Goal: Information Seeking & Learning: Learn about a topic

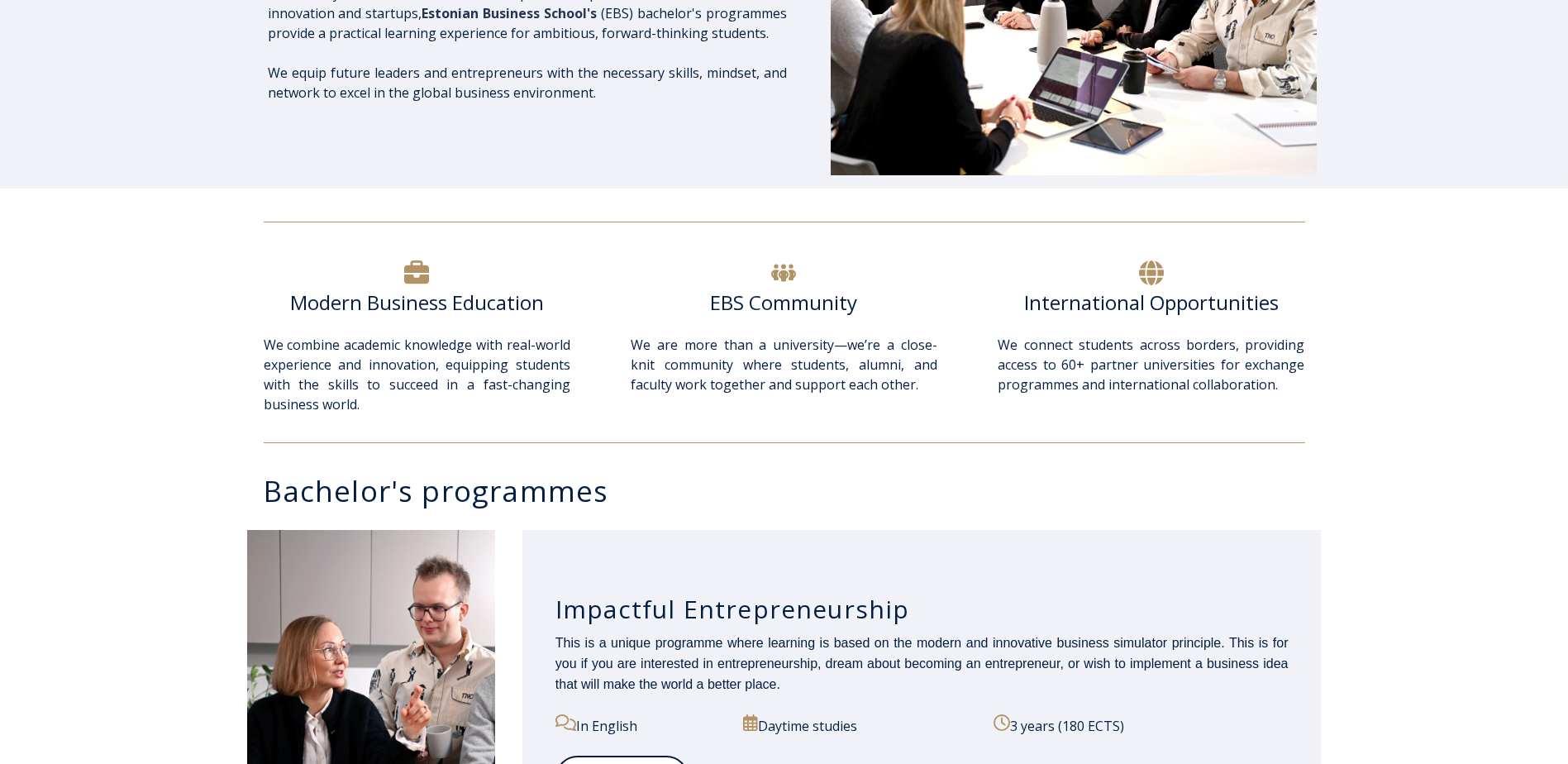
scroll to position [771, 0]
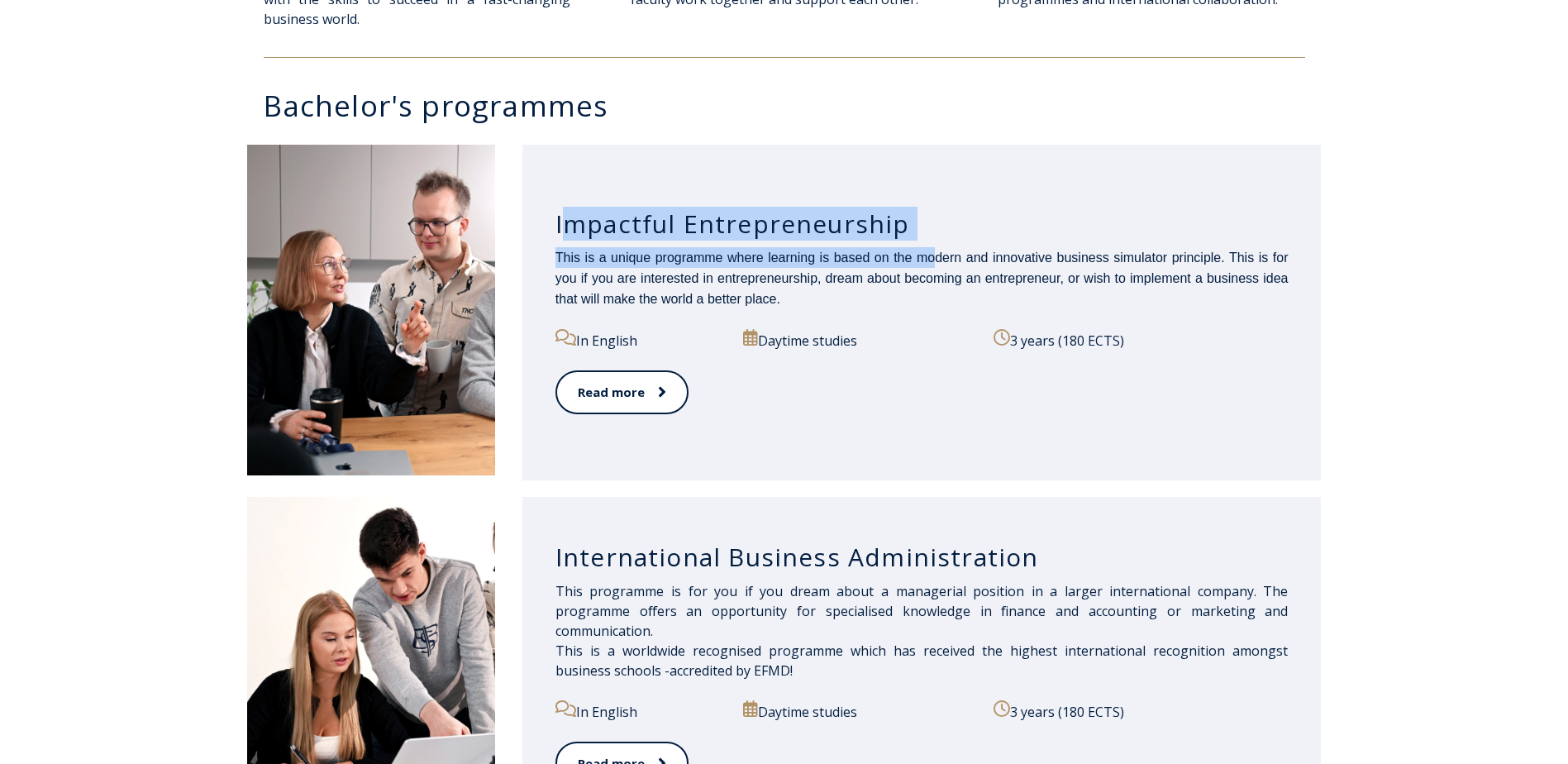
drag, startPoint x: 570, startPoint y: 221, endPoint x: 933, endPoint y: 249, distance: 364.1
click at [933, 249] on div "Impactful Entrepreneurship This is a unique programme where learning is based o…" at bounding box center [922, 313] width 800 height 336
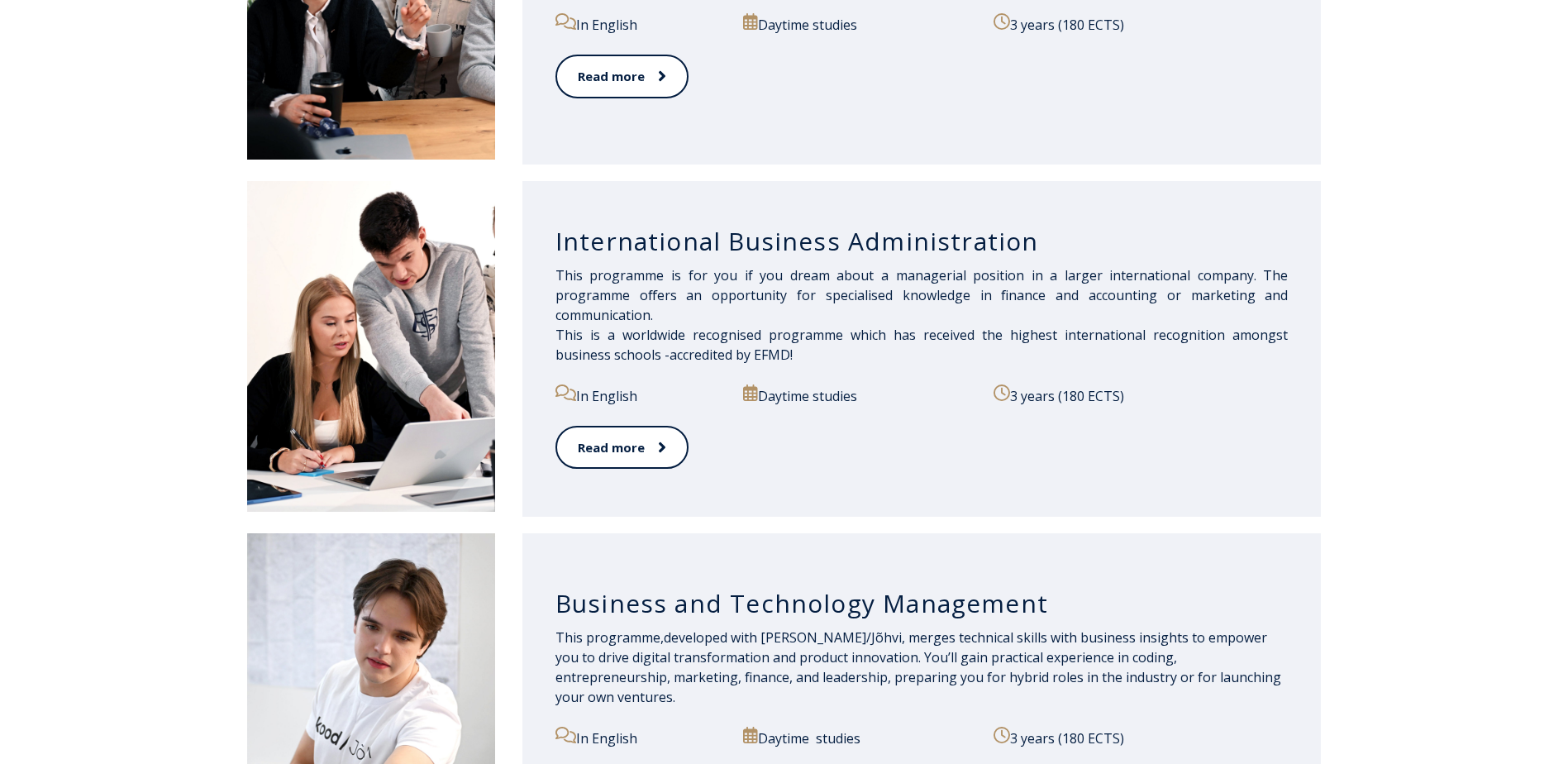
scroll to position [1157, 0]
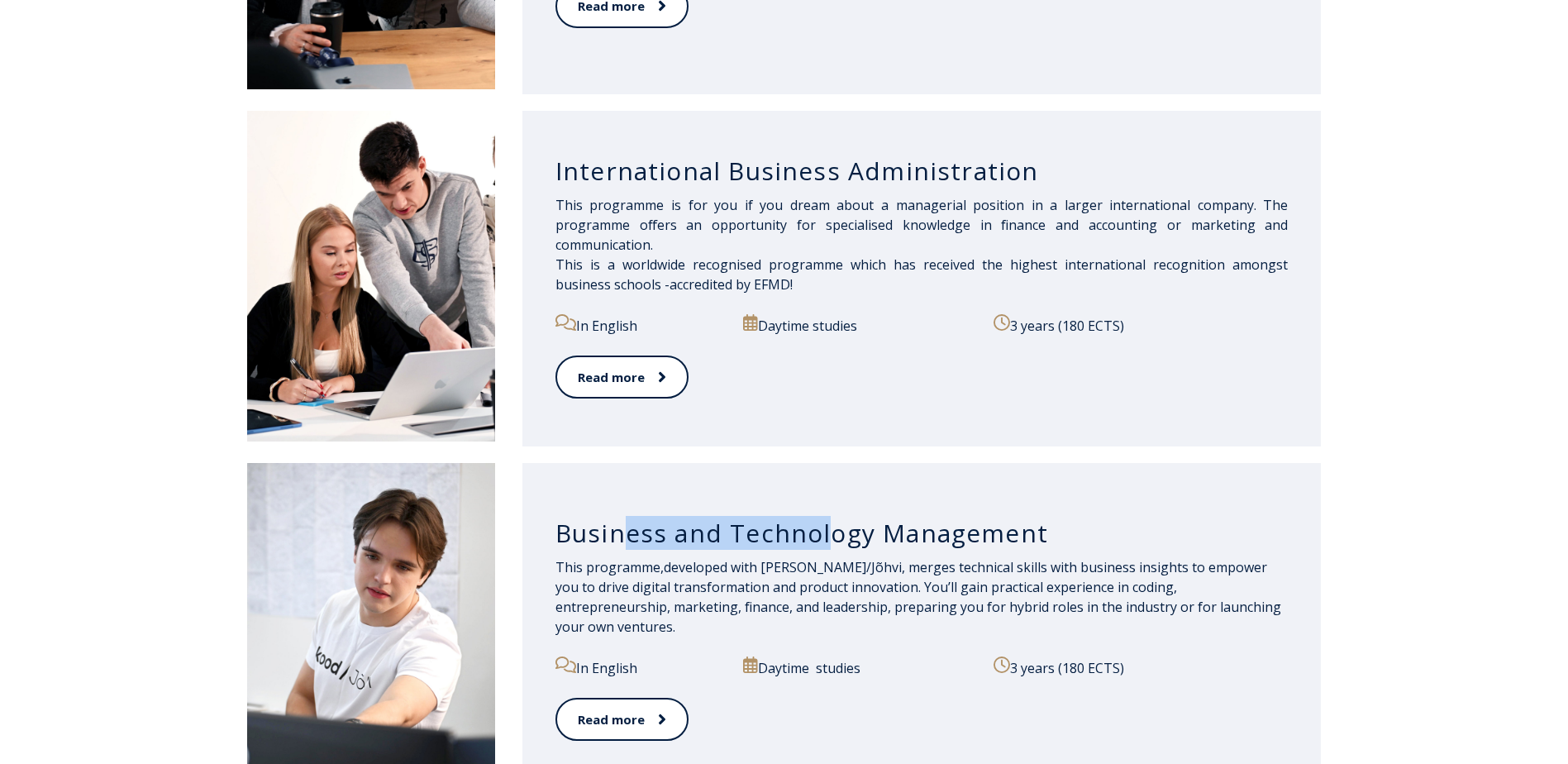
drag, startPoint x: 629, startPoint y: 545, endPoint x: 822, endPoint y: 550, distance: 193.1
click at [826, 549] on h3 "Business and Technology Management" at bounding box center [922, 533] width 734 height 31
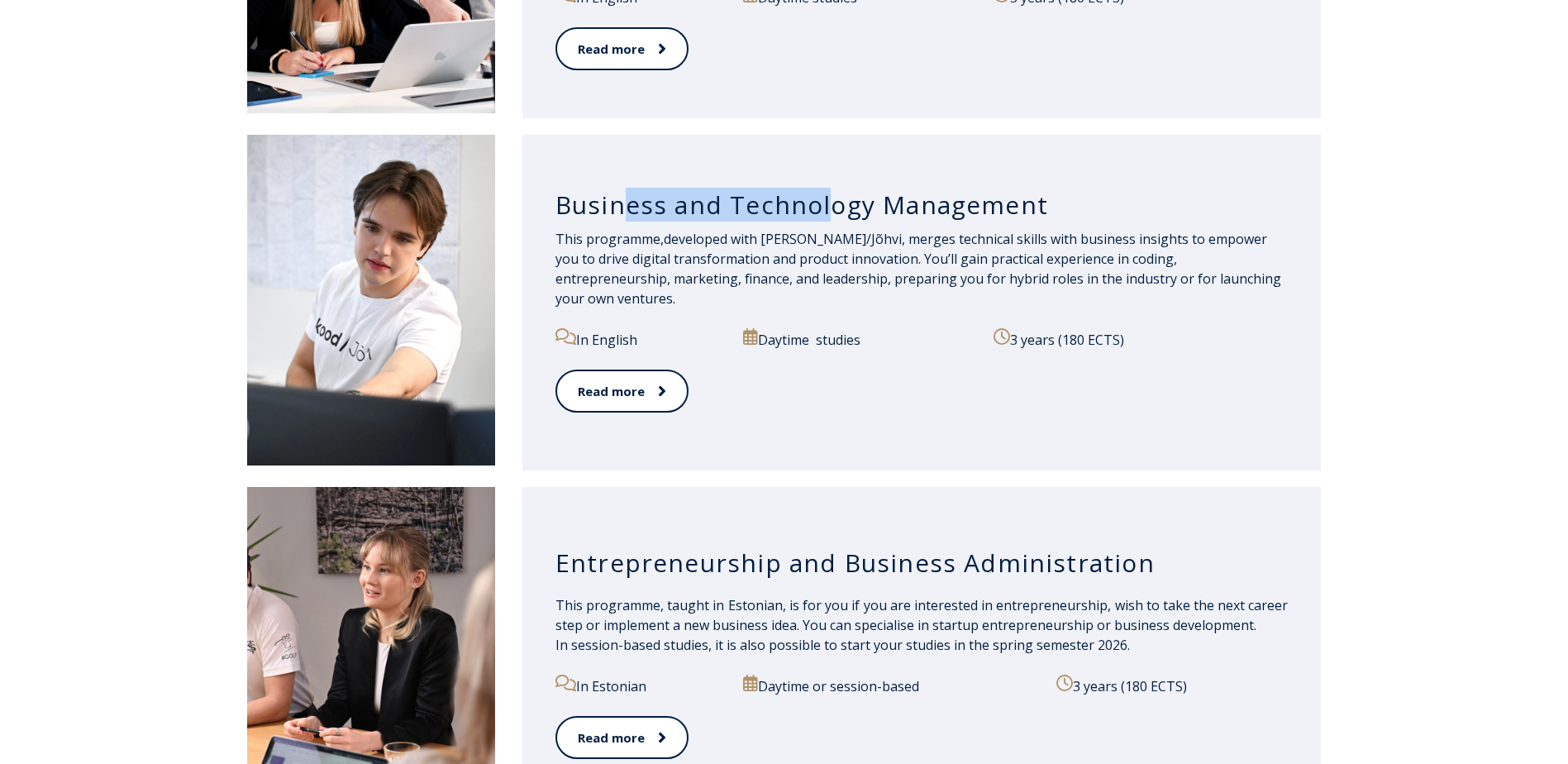
scroll to position [1544, 0]
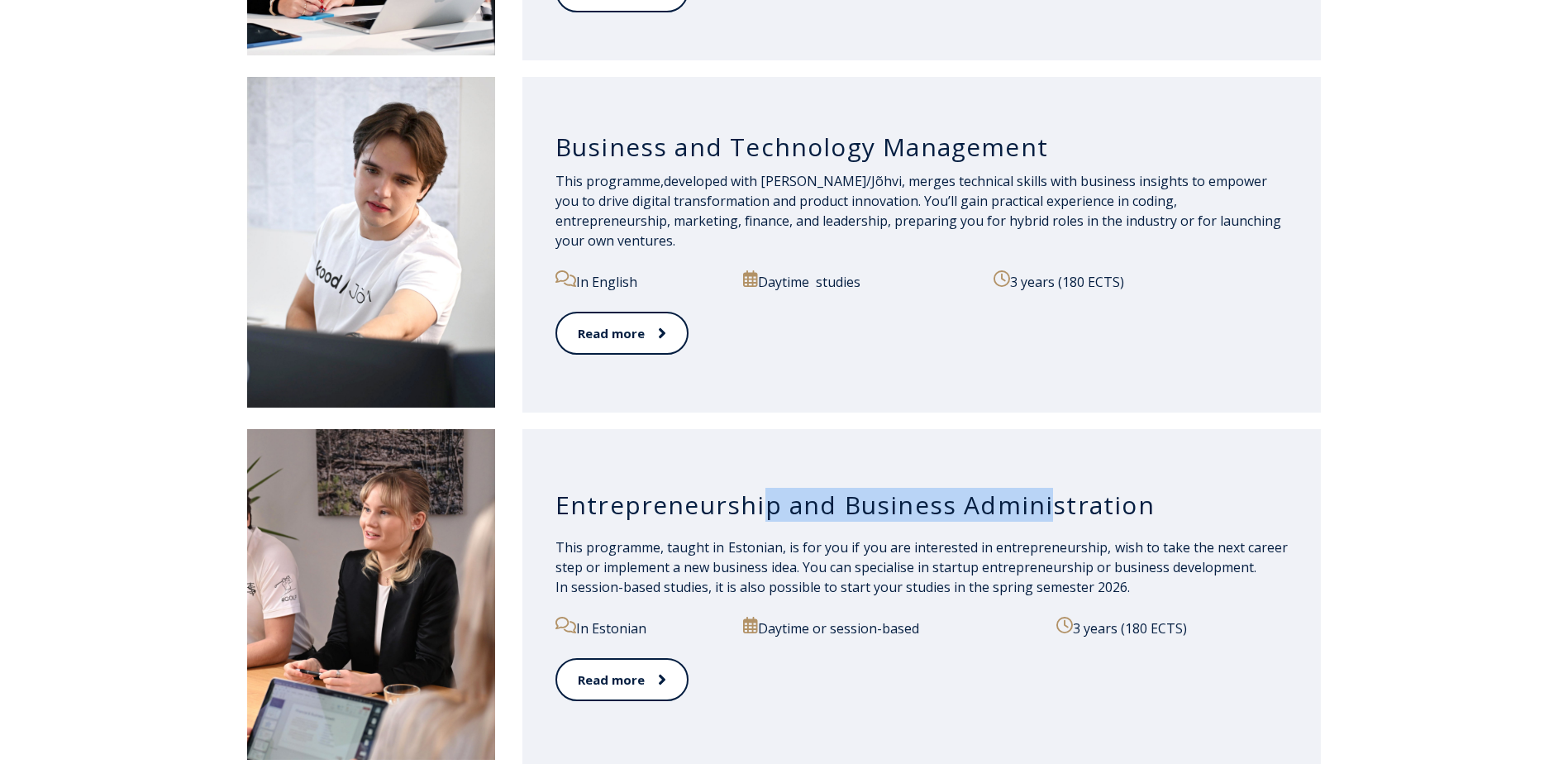
drag, startPoint x: 955, startPoint y: 494, endPoint x: 1039, endPoint y: 483, distance: 84.7
click at [1043, 483] on div "Entrepreneurship and Business Administration" at bounding box center [922, 505] width 734 height 64
click at [919, 501] on h3 "Entrepreneurship and Business Administration" at bounding box center [922, 505] width 734 height 31
drag, startPoint x: 919, startPoint y: 501, endPoint x: 1264, endPoint y: 534, distance: 346.6
click at [1264, 534] on div "Entrepreneurship and Business Administration" at bounding box center [922, 505] width 734 height 64
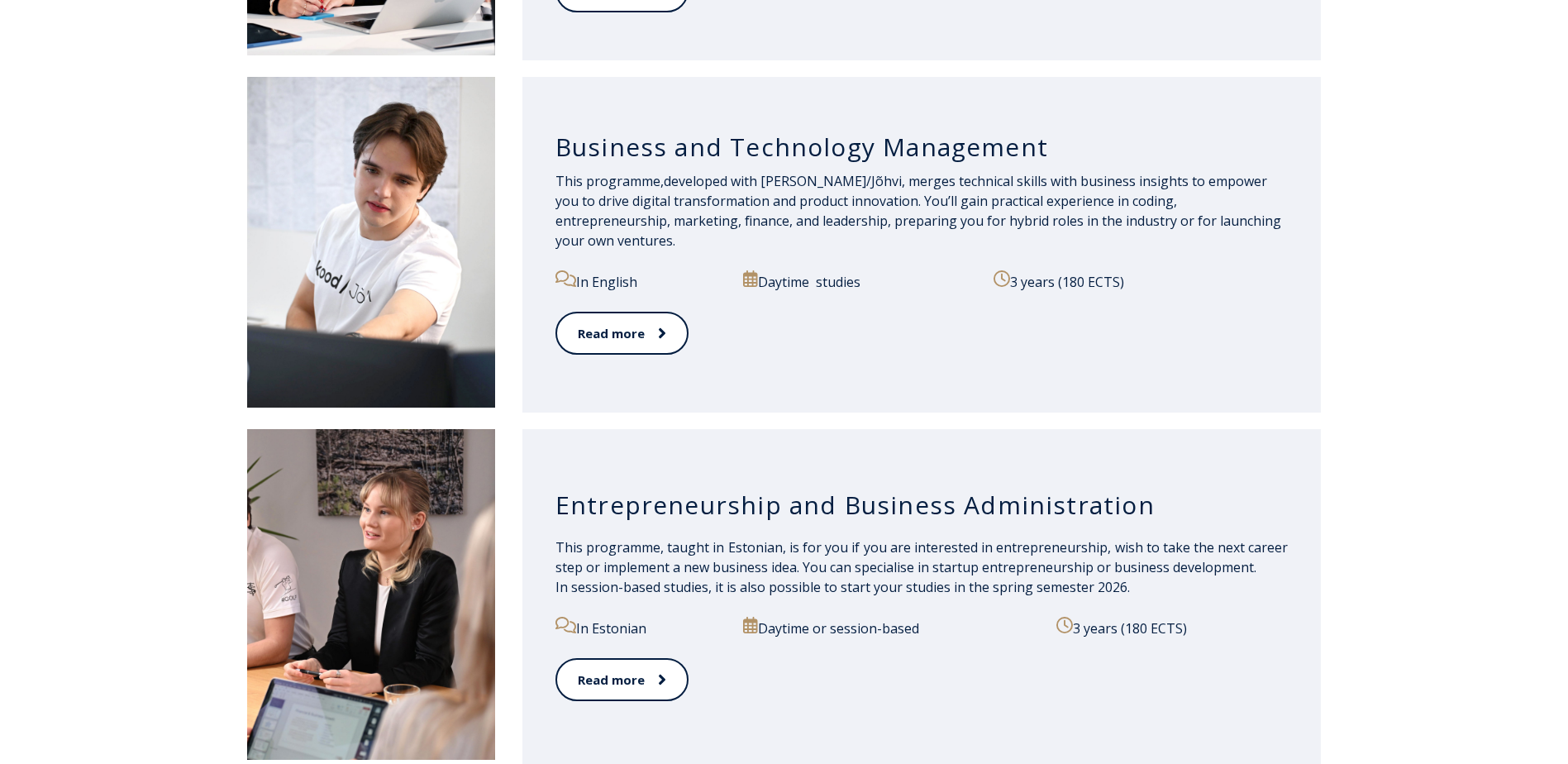
click at [761, 510] on h3 "Entrepreneurship and Business Administration" at bounding box center [922, 505] width 734 height 31
drag, startPoint x: 831, startPoint y: 559, endPoint x: 1023, endPoint y: 540, distance: 192.9
click at [1025, 540] on span "This programme, taught in Estonian, is for you if you are interested in entrepr…" at bounding box center [922, 567] width 734 height 58
click at [1020, 539] on span "This programme, taught in Estonian, is for you if you are interested in entrepr…" at bounding box center [922, 567] width 734 height 58
click at [1007, 539] on span "This programme, taught in Estonian, is for you if you are interested in entrepr…" at bounding box center [922, 567] width 734 height 58
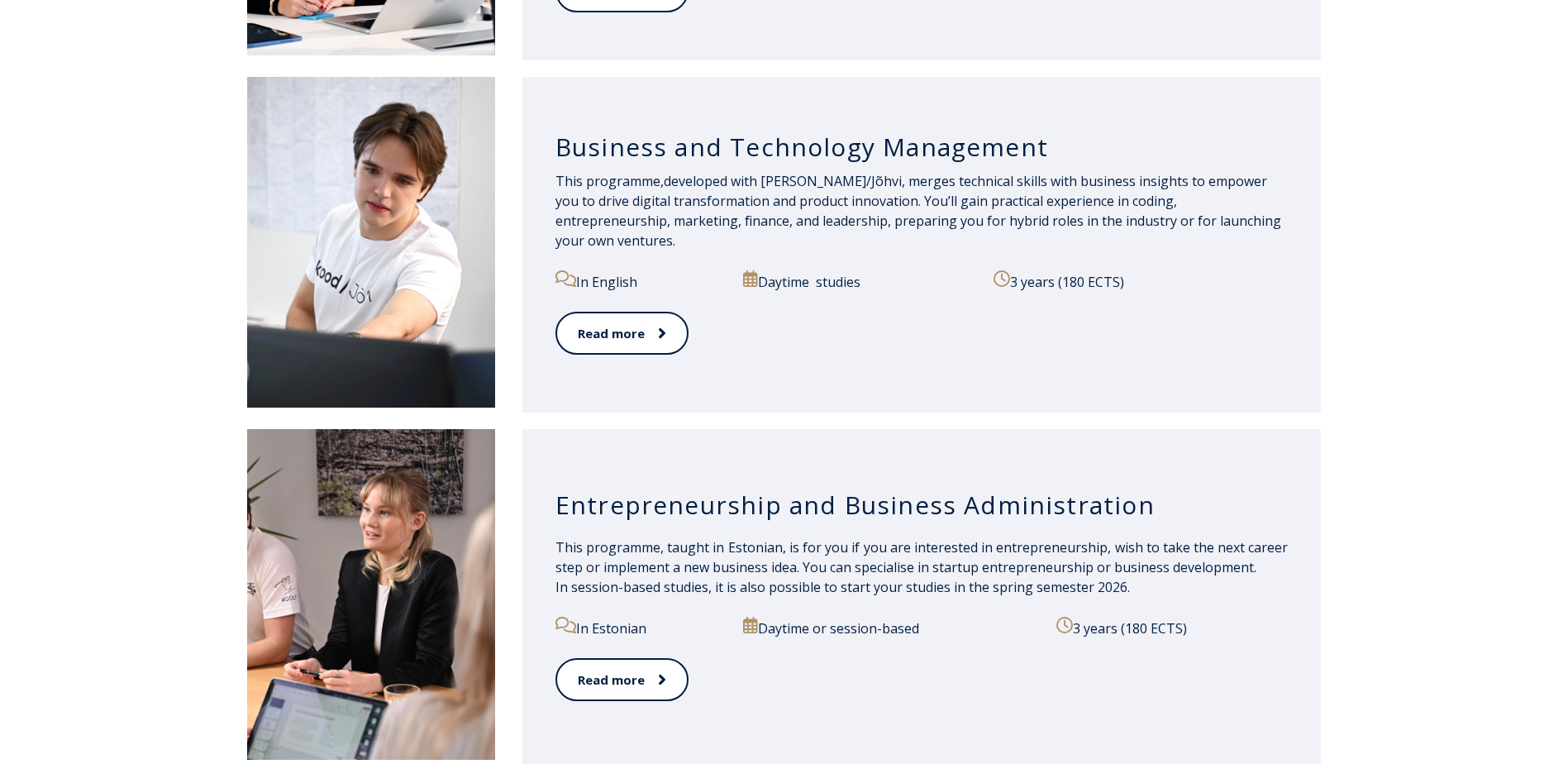
drag, startPoint x: 995, startPoint y: 539, endPoint x: 911, endPoint y: 539, distance: 84.0
click at [991, 539] on span "This programme, taught in Estonian, is for you if you are interested in entrepr…" at bounding box center [922, 567] width 734 height 58
drag, startPoint x: 901, startPoint y: 542, endPoint x: 870, endPoint y: 543, distance: 31.0
click at [898, 543] on span "This programme, taught in Estonian, is for you if you are interested in entrepr…" at bounding box center [922, 567] width 734 height 58
drag, startPoint x: 854, startPoint y: 546, endPoint x: 812, endPoint y: 553, distance: 42.6
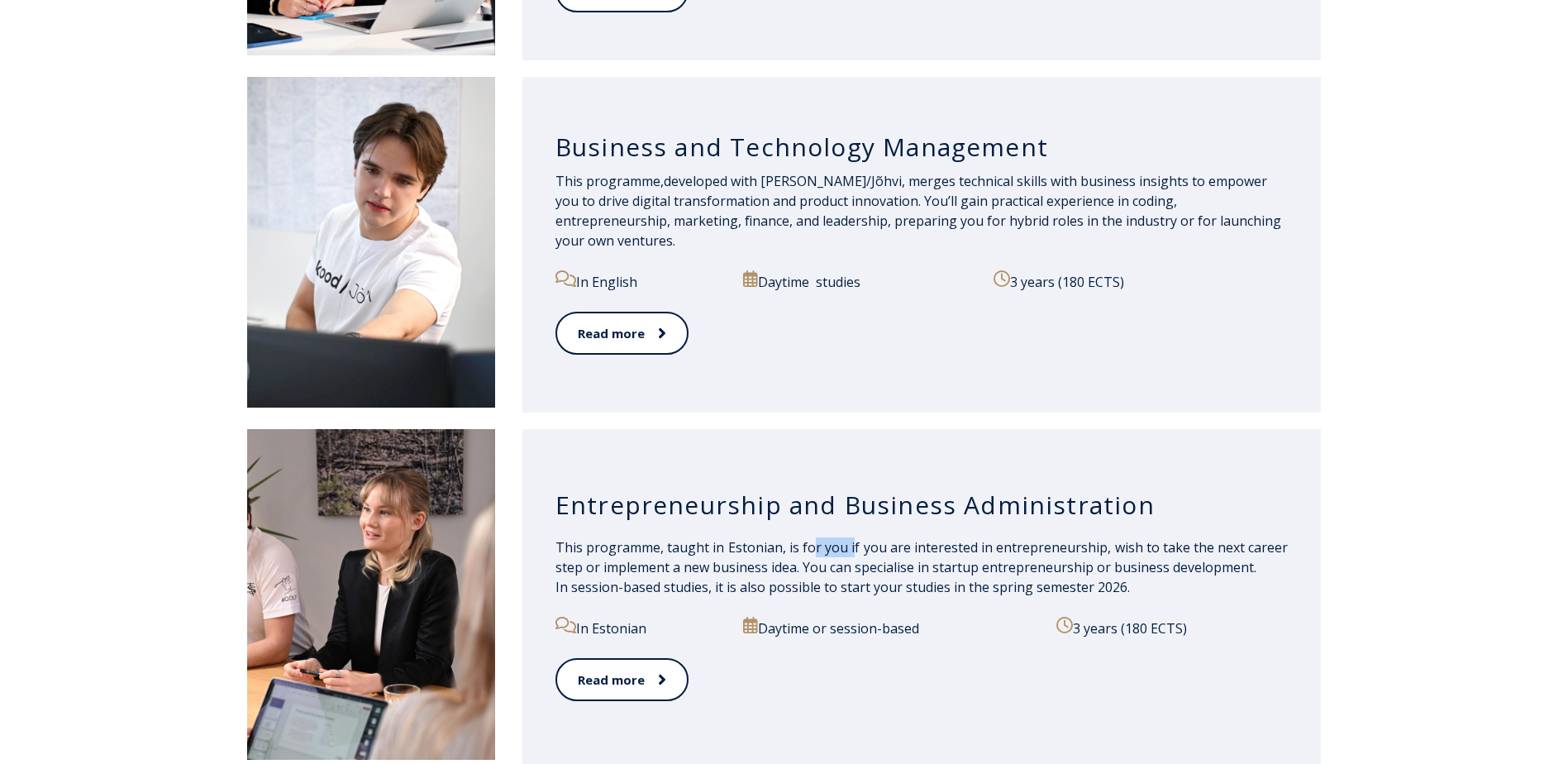
click at [812, 553] on span "This programme, taught in Estonian, is for you if you are interested in entrepr…" at bounding box center [922, 567] width 734 height 58
click at [795, 553] on span "This programme, taught in Estonian, is for you if you are interested in entrepr…" at bounding box center [922, 567] width 734 height 58
drag, startPoint x: 795, startPoint y: 553, endPoint x: 741, endPoint y: 545, distance: 54.6
click at [741, 545] on span "This programme, taught in Estonian, is for you if you are interested in entrepr…" at bounding box center [922, 567] width 734 height 58
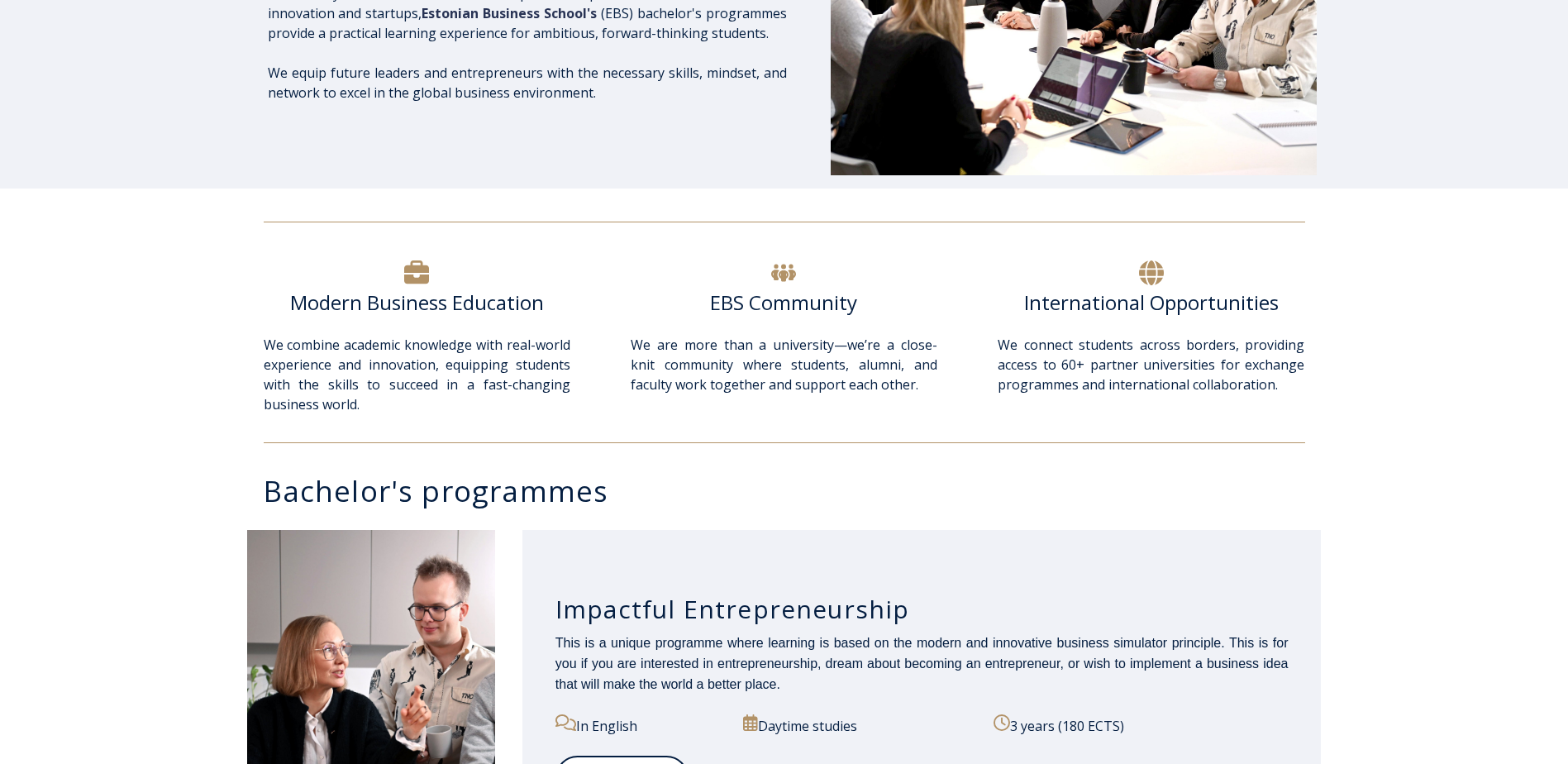
scroll to position [0, 0]
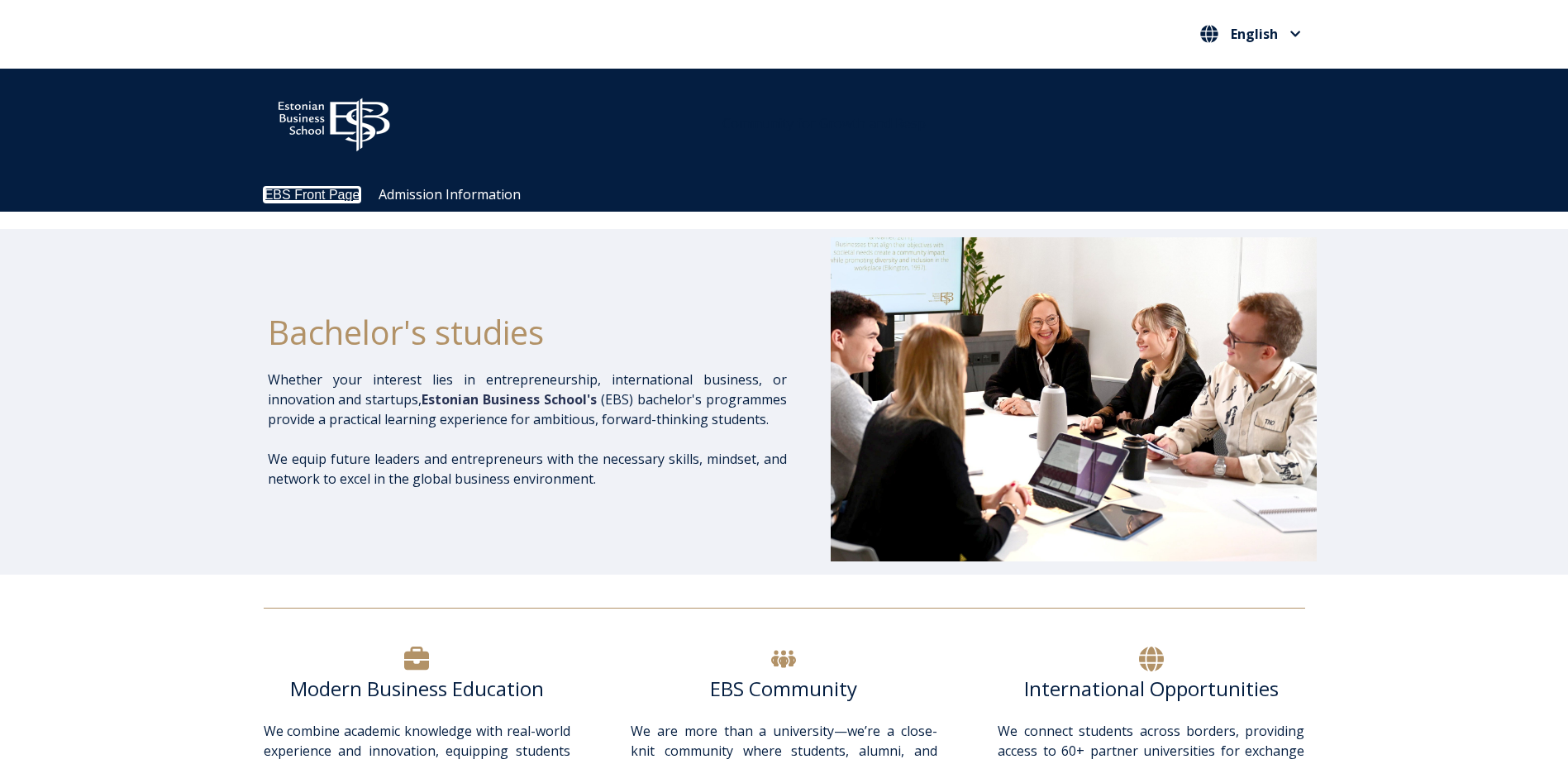
click at [332, 197] on link "EBS Front Page" at bounding box center [313, 194] width 96 height 14
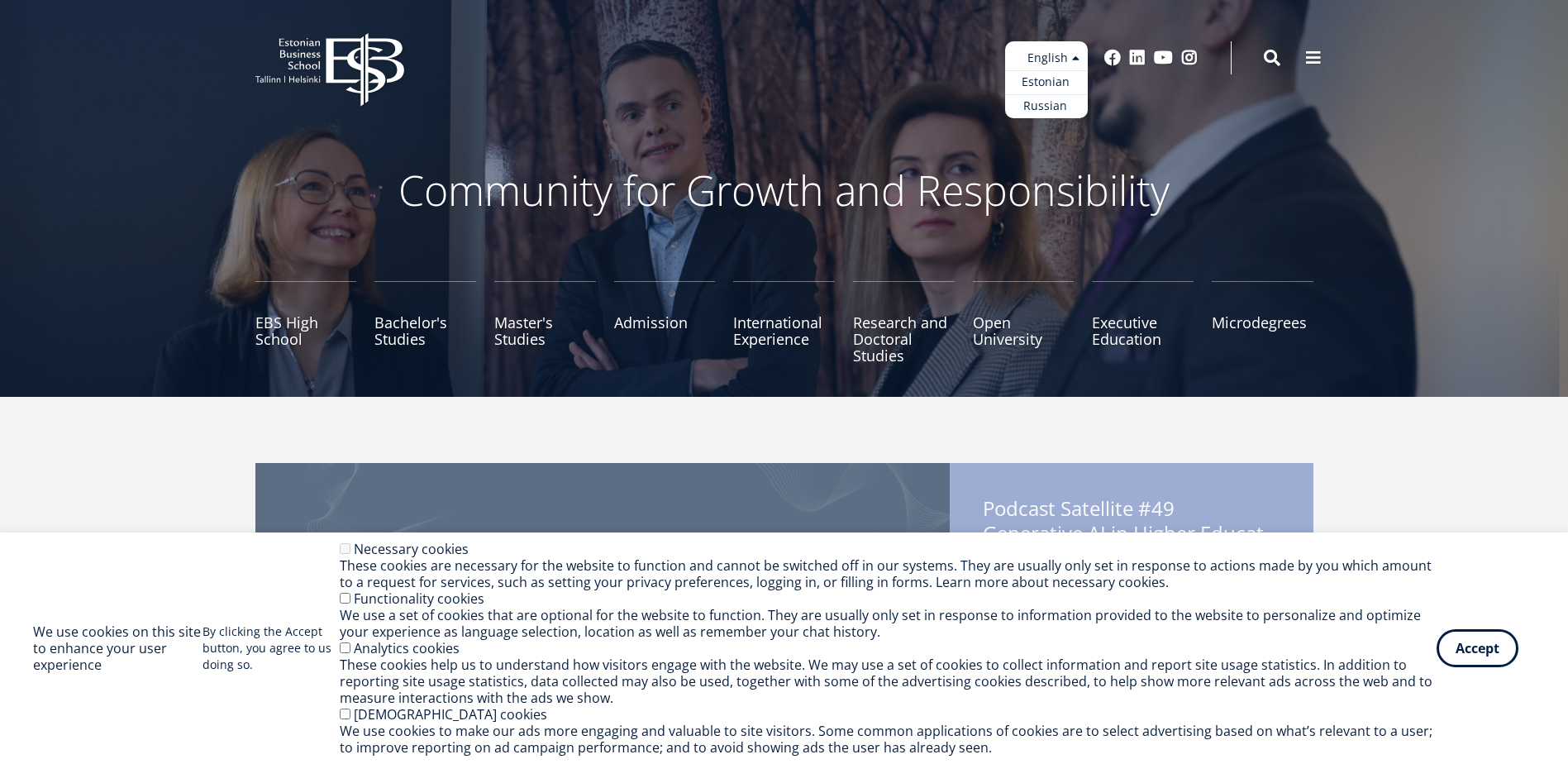
click at [1070, 53] on ul "Estonian English Russian" at bounding box center [1046, 80] width 83 height 77
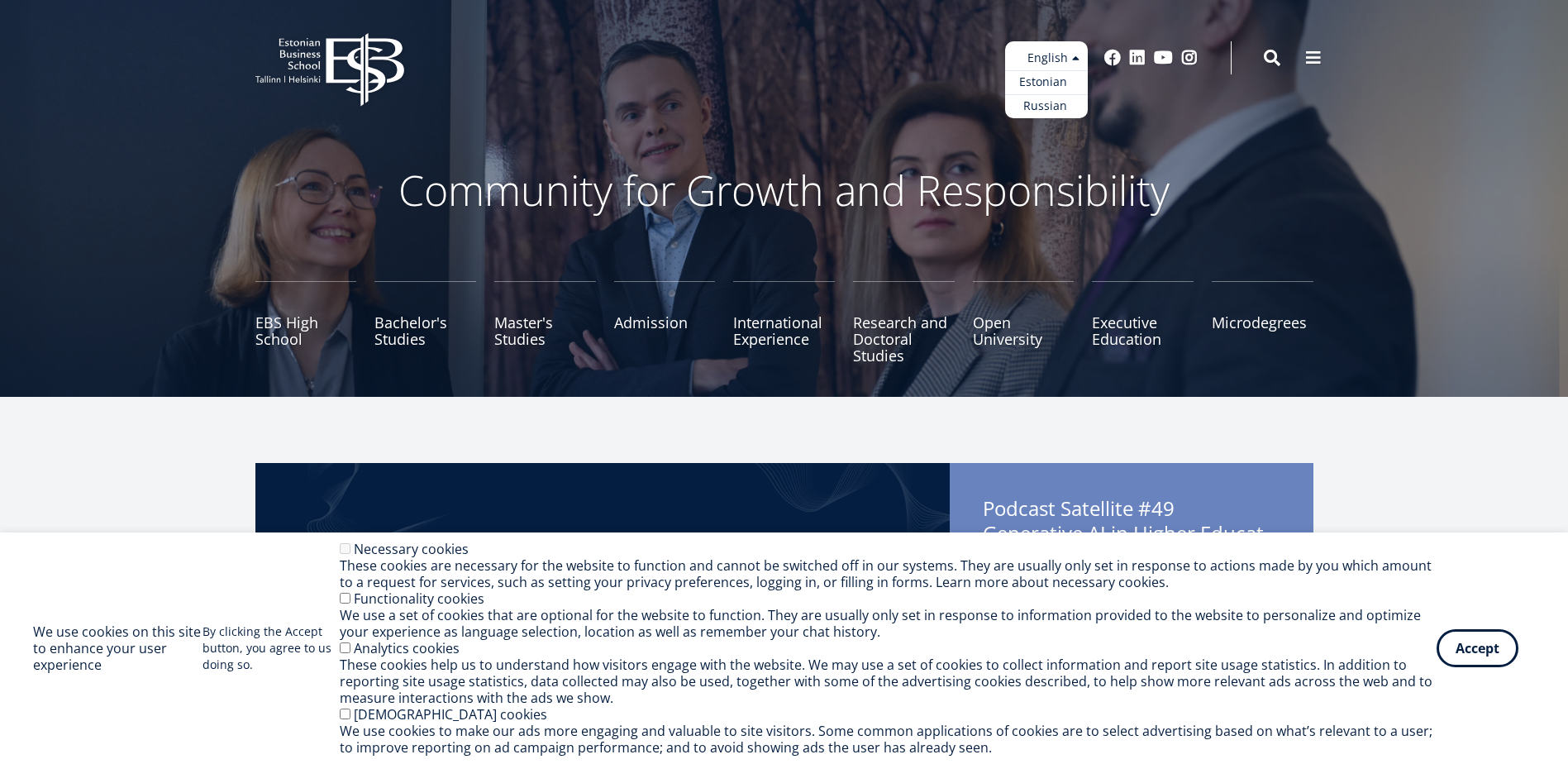
click at [1046, 87] on link "Estonian" at bounding box center [1046, 83] width 83 height 24
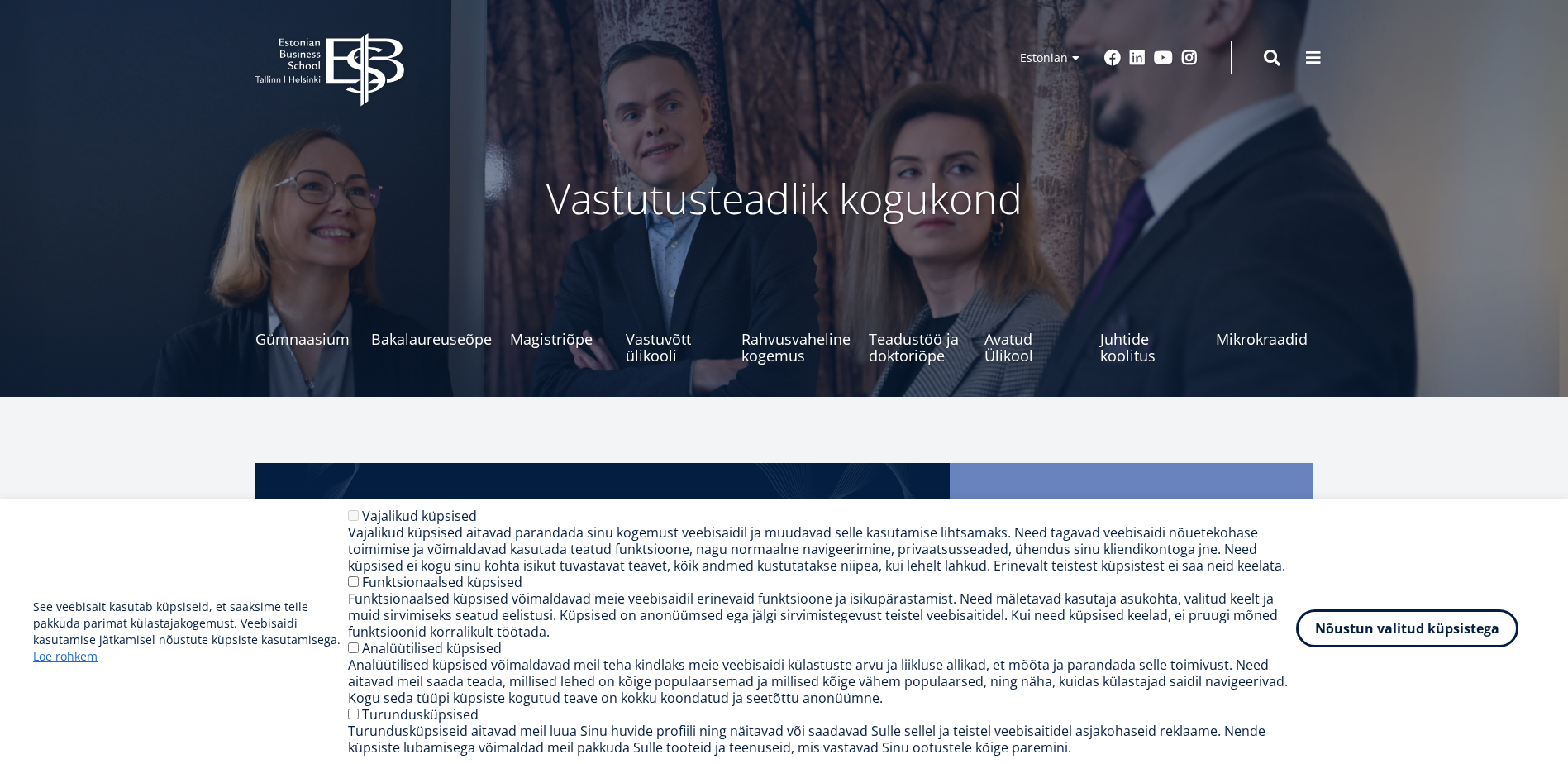
click at [1397, 642] on button "Nõustun valitud küpsistega" at bounding box center [1408, 628] width 223 height 38
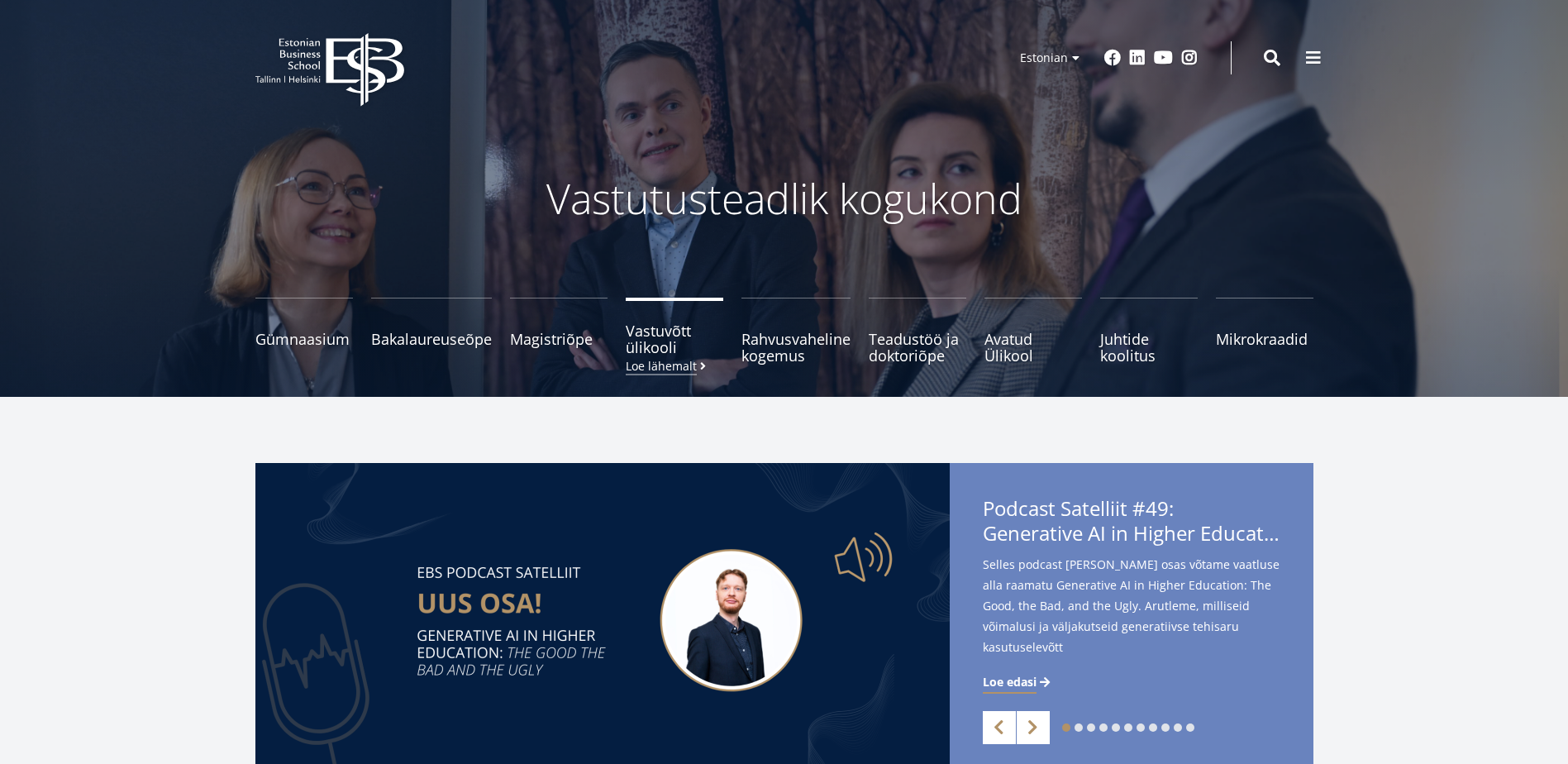
click at [665, 353] on span "Vastuvõtt ülikooli Loe lähemalt" at bounding box center [675, 339] width 97 height 33
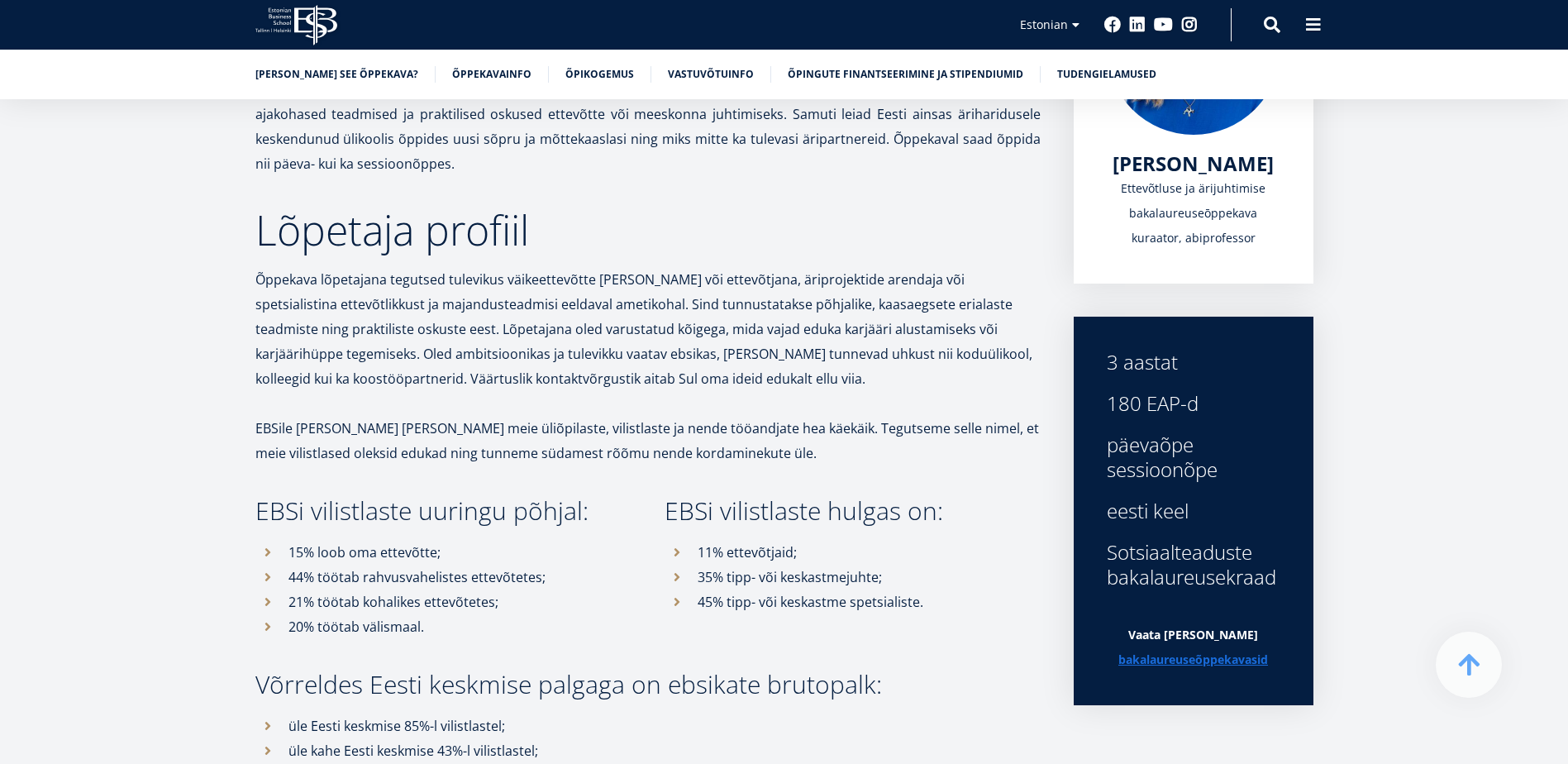
scroll to position [5, 0]
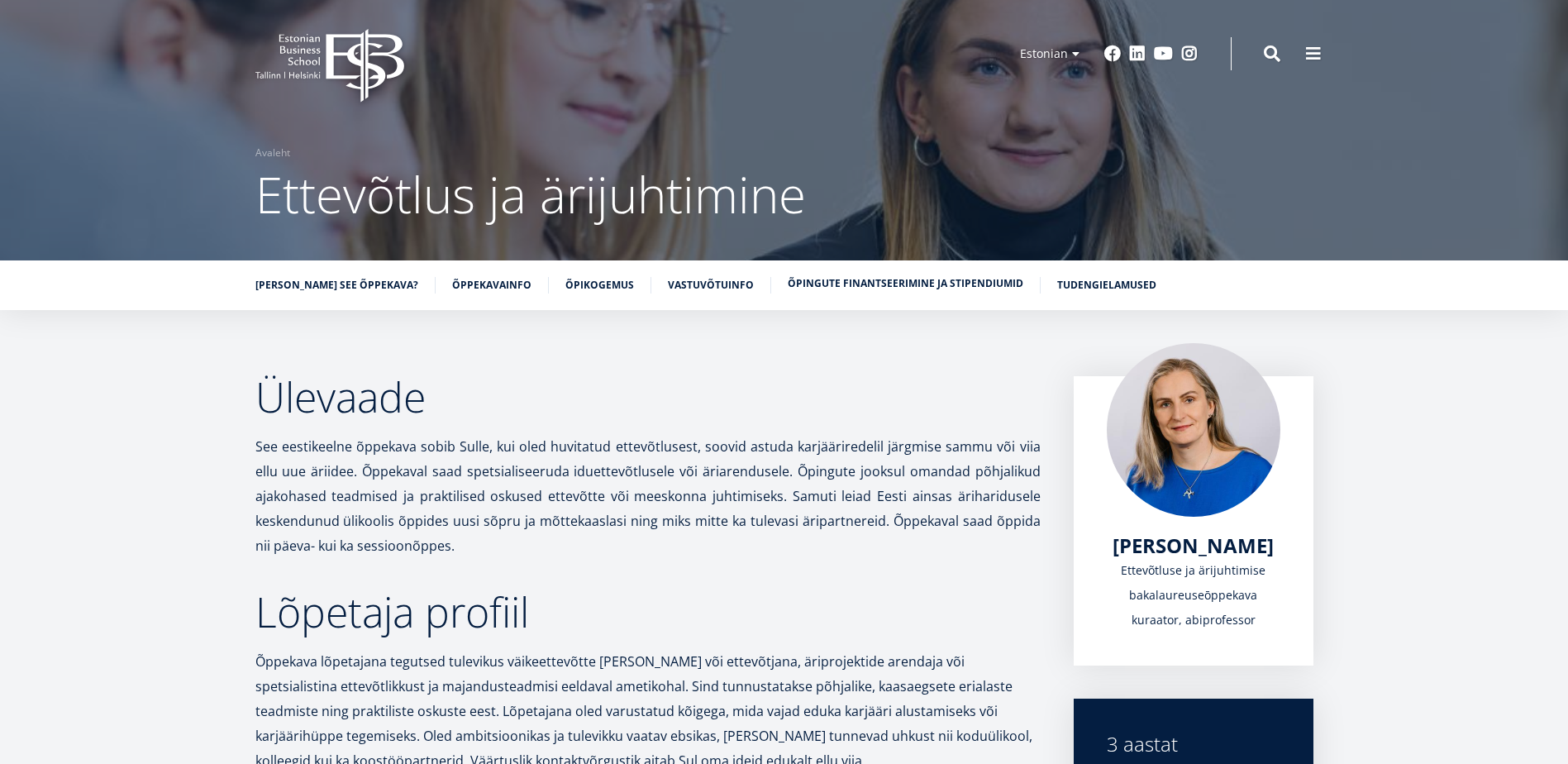
click at [805, 282] on link "Õpingute finantseerimine ja stipendiumid" at bounding box center [905, 283] width 236 height 17
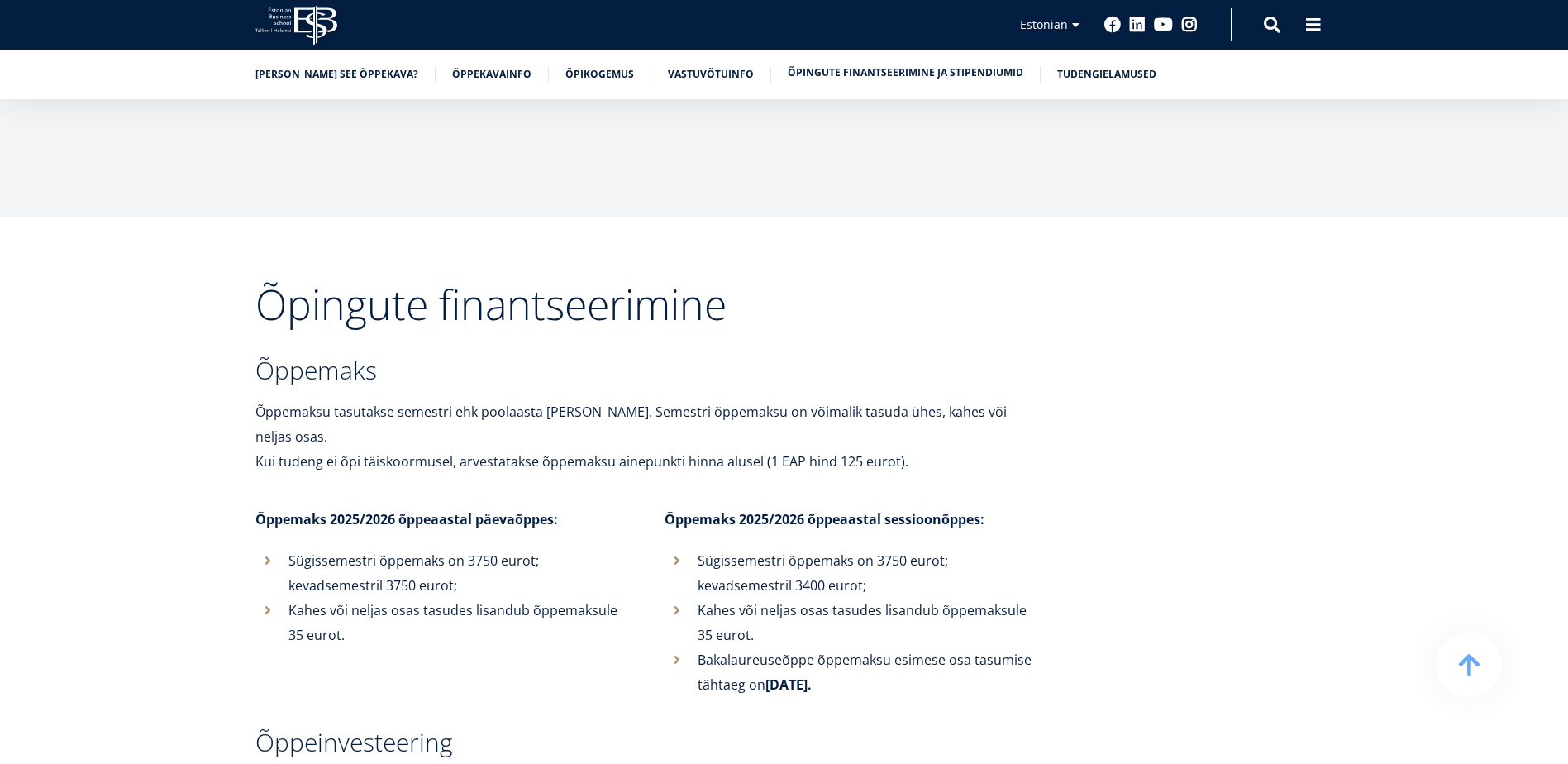
scroll to position [8585, 0]
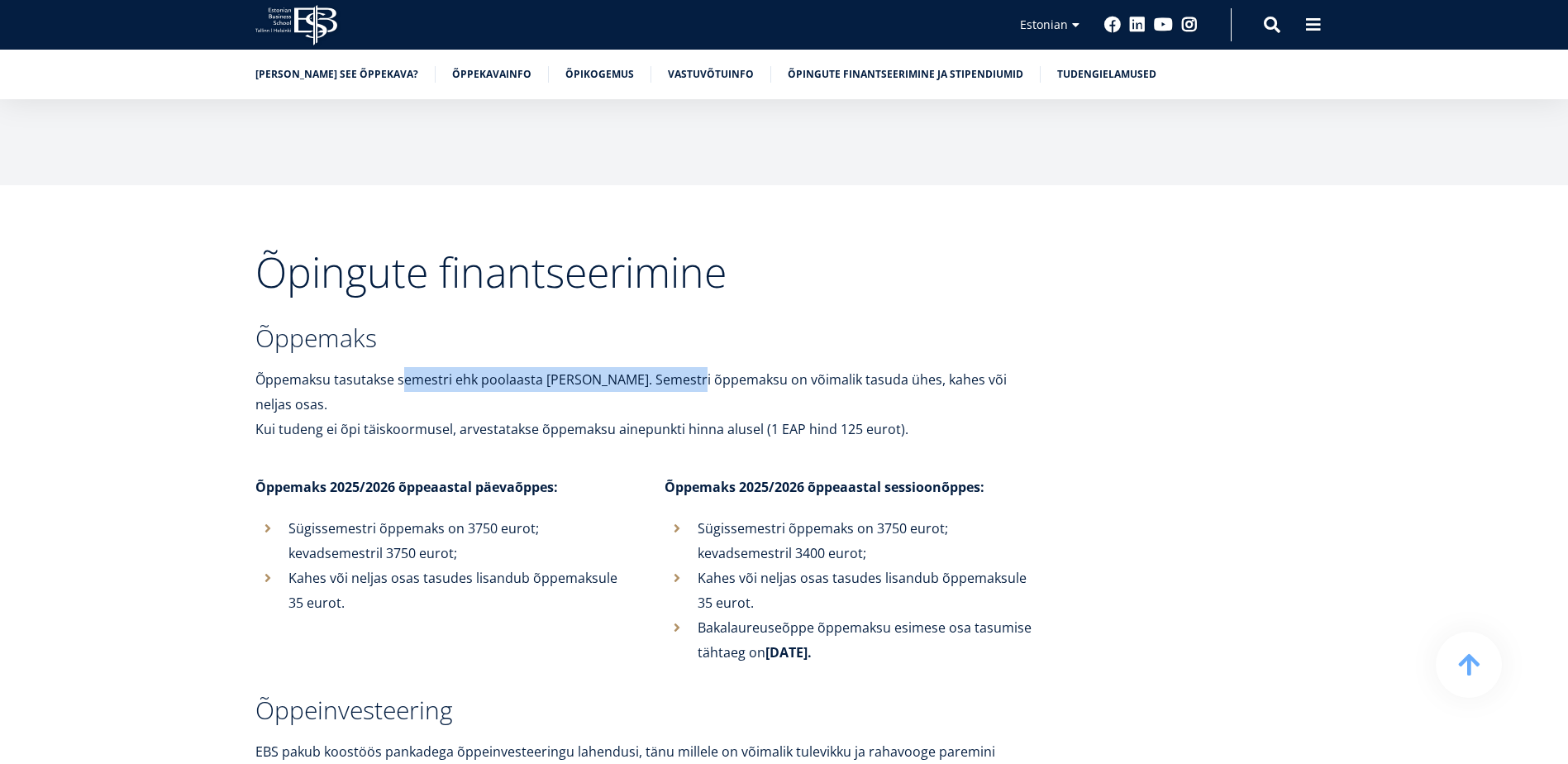
drag, startPoint x: 408, startPoint y: 330, endPoint x: 695, endPoint y: 322, distance: 287.1
click at [695, 367] on p "Õppemaksu tasutakse semestri ehk poolaasta kaupa. Semestri õppemaksu on võimali…" at bounding box center [648, 392] width 786 height 50
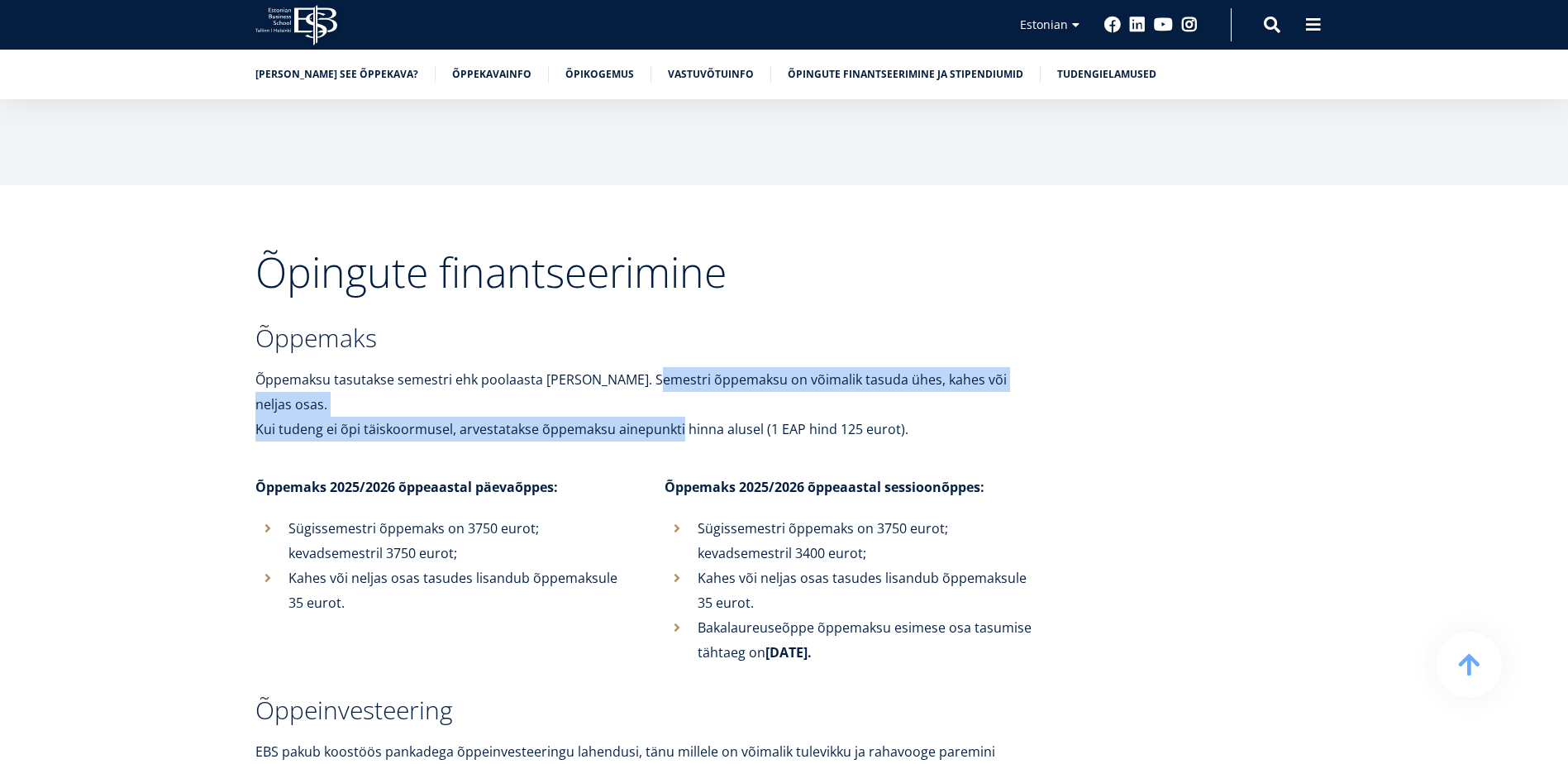
drag, startPoint x: 698, startPoint y: 321, endPoint x: 658, endPoint y: 363, distance: 58.0
click at [668, 416] on p "Kui tudeng ei õpi täiskoormusel, arvestatakse õppemaksu ainepunkti hinna alusel…" at bounding box center [648, 428] width 786 height 25
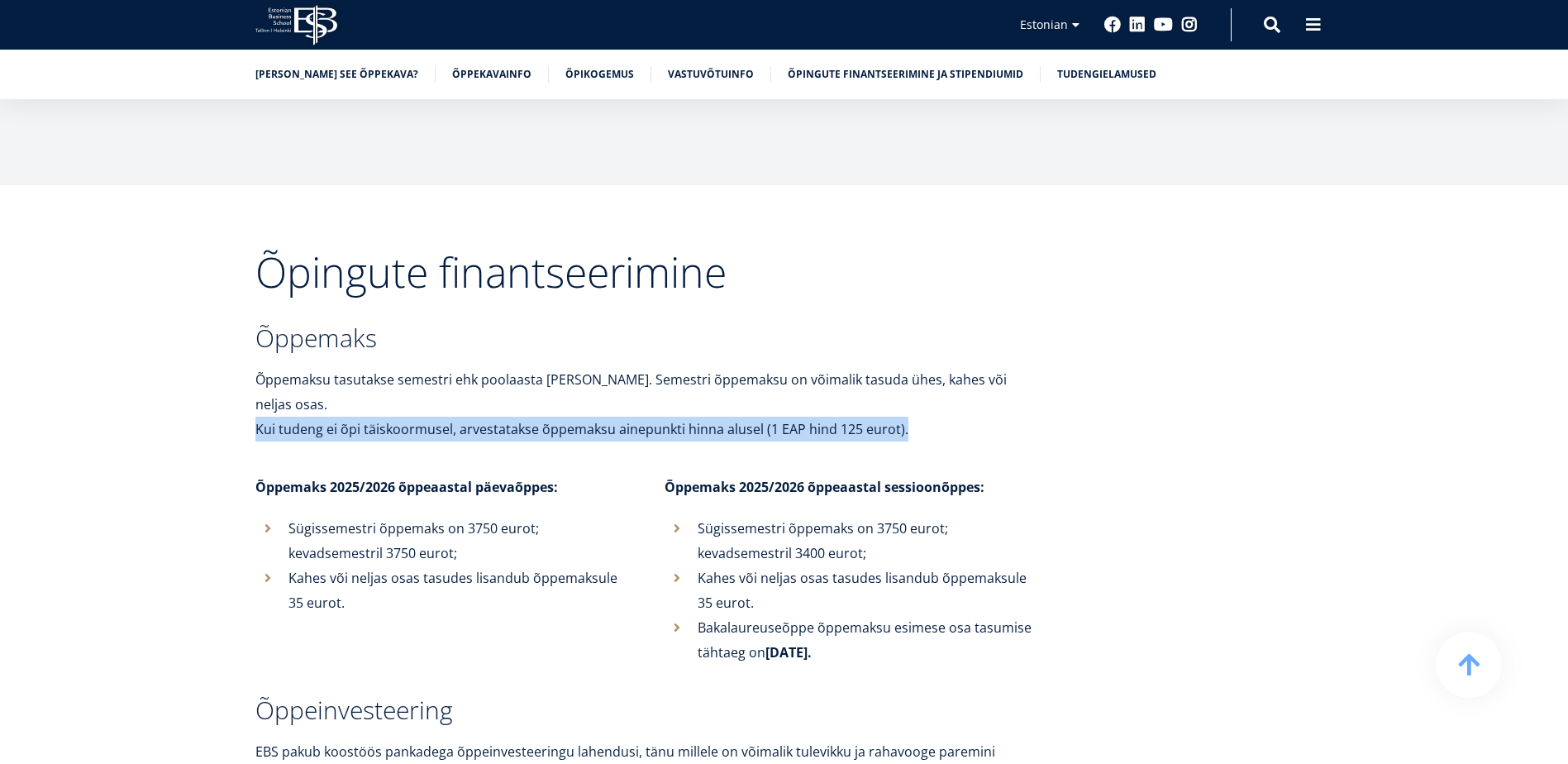
click at [668, 416] on p "Kui tudeng ei õpi täiskoormusel, arvestatakse õppemaksu ainepunkti hinna alusel…" at bounding box center [648, 428] width 786 height 25
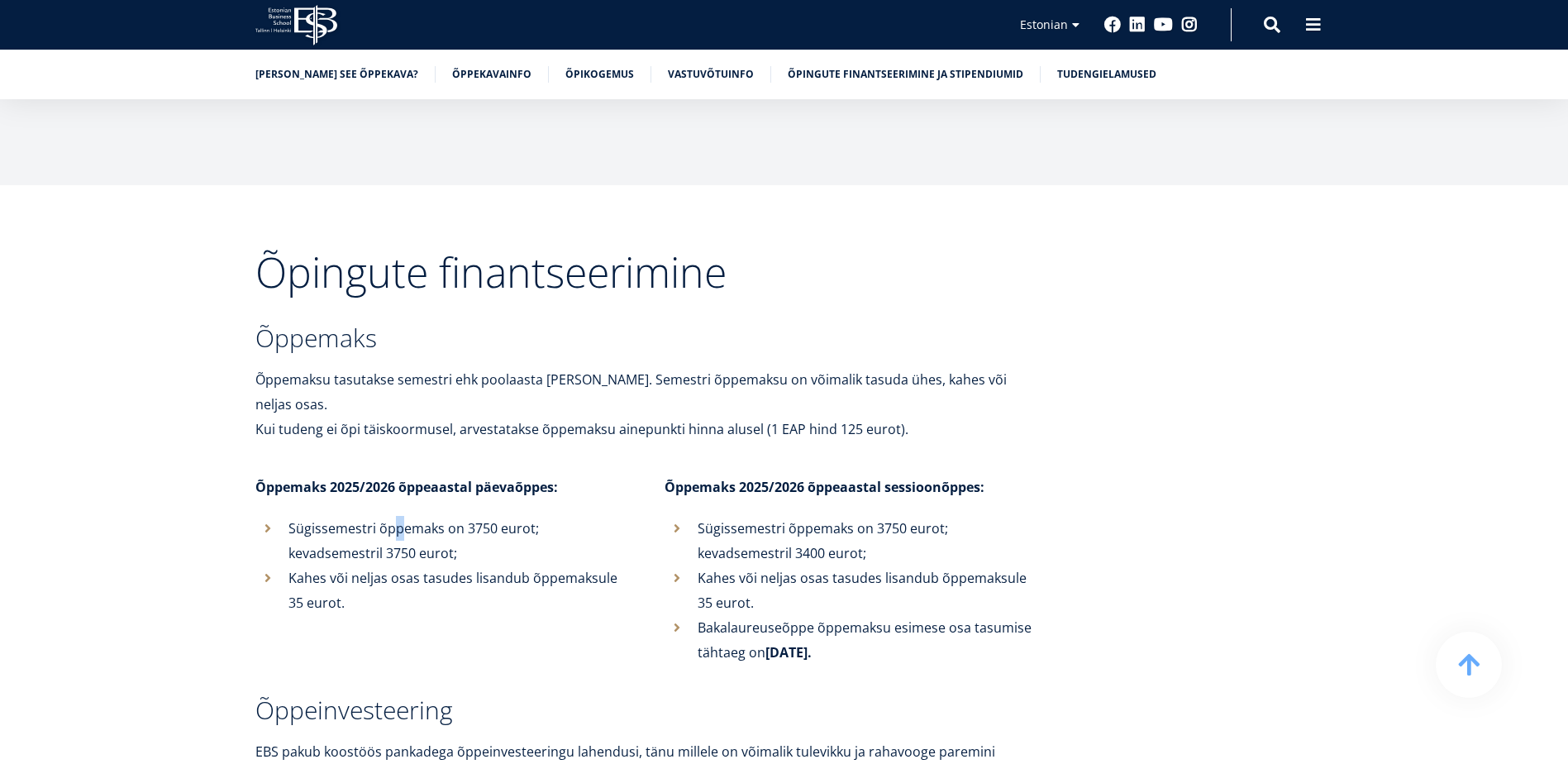
click at [397, 516] on p "Sügissemestri õppemaks on 3750 eurot; kevadsemestril 3750 eurot;" at bounding box center [460, 541] width 343 height 50
drag, startPoint x: 402, startPoint y: 463, endPoint x: 560, endPoint y: 453, distance: 158.3
click at [560, 516] on p "Sügissemestri õppemaks on 3750 eurot; kevadsemestril 3750 eurot;" at bounding box center [460, 541] width 343 height 50
click at [489, 516] on p "Sügissemestri õppemaks on 3750 eurot; kevadsemestril 3750 eurot;" at bounding box center [460, 541] width 343 height 50
drag, startPoint x: 381, startPoint y: 466, endPoint x: 458, endPoint y: 484, distance: 79.1
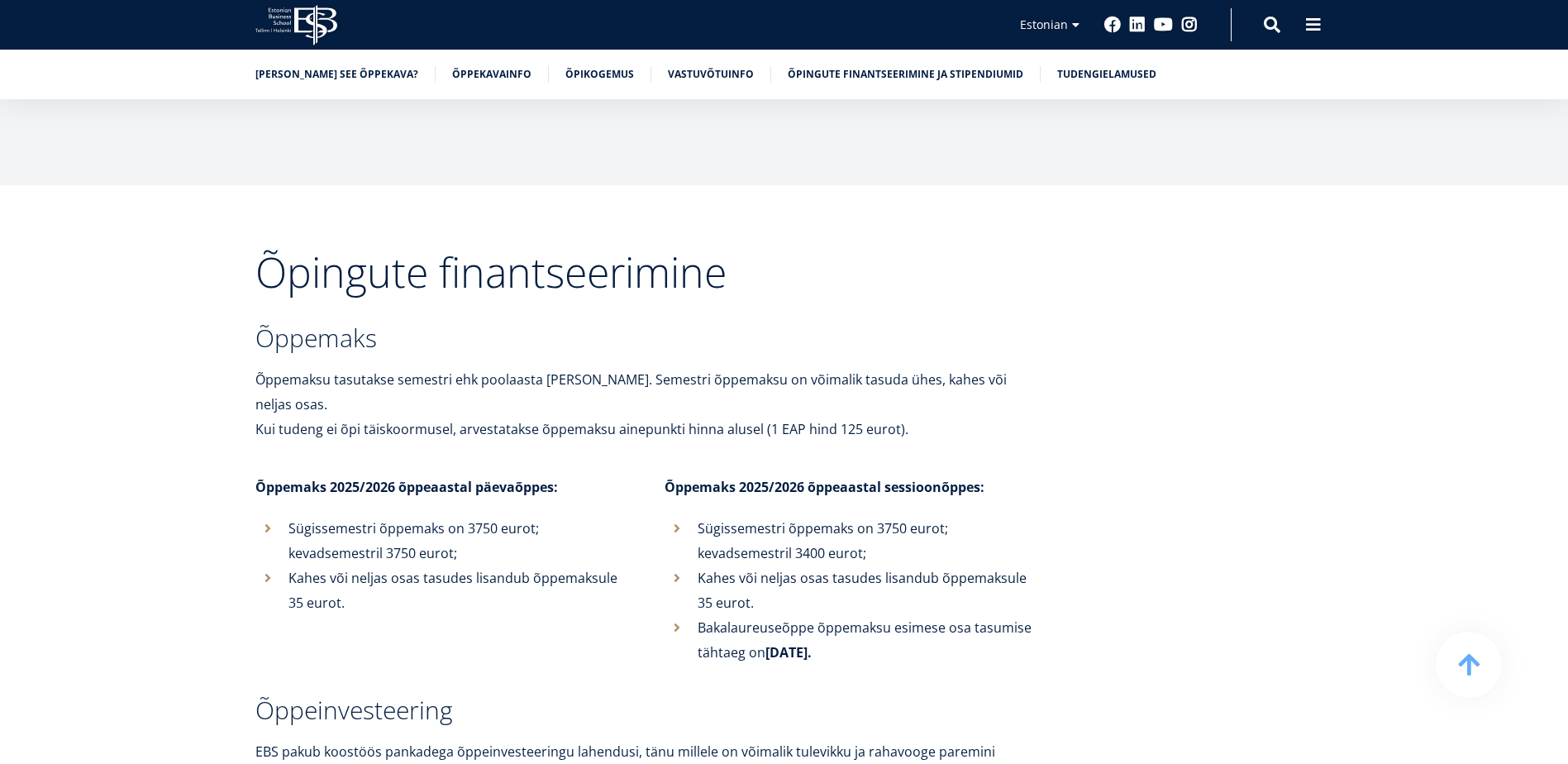
click at [382, 516] on p "Sügissemestri õppemaks on 3750 eurot; kevadsemestril 3750 eurot;" at bounding box center [460, 541] width 343 height 50
click at [460, 516] on p "Sügissemestri õppemaks on 3750 eurot; kevadsemestril 3750 eurot;" at bounding box center [460, 541] width 343 height 50
click at [408, 516] on p "Sügissemestri õppemaks on 3750 eurot; kevadsemestril 3750 eurot;" at bounding box center [460, 541] width 343 height 50
drag, startPoint x: 447, startPoint y: 517, endPoint x: 581, endPoint y: 513, distance: 134.1
click at [580, 566] on p "Kahes või neljas osas tasudes lisandub õppemaksule 35 eurot." at bounding box center [460, 591] width 343 height 50
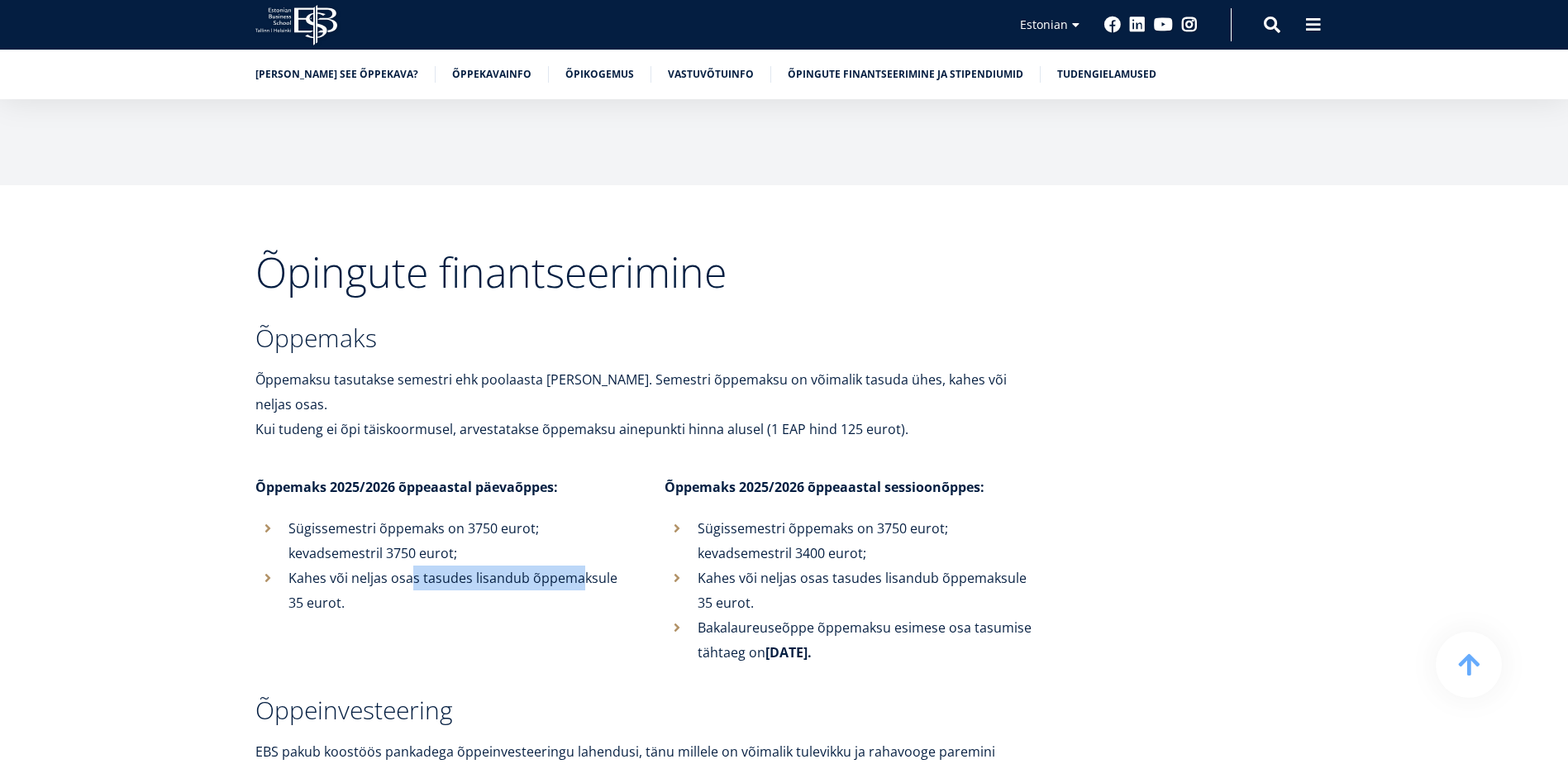
click at [581, 566] on p "Kahes või neljas osas tasudes lisandub õppemaksule 35 eurot." at bounding box center [460, 591] width 343 height 50
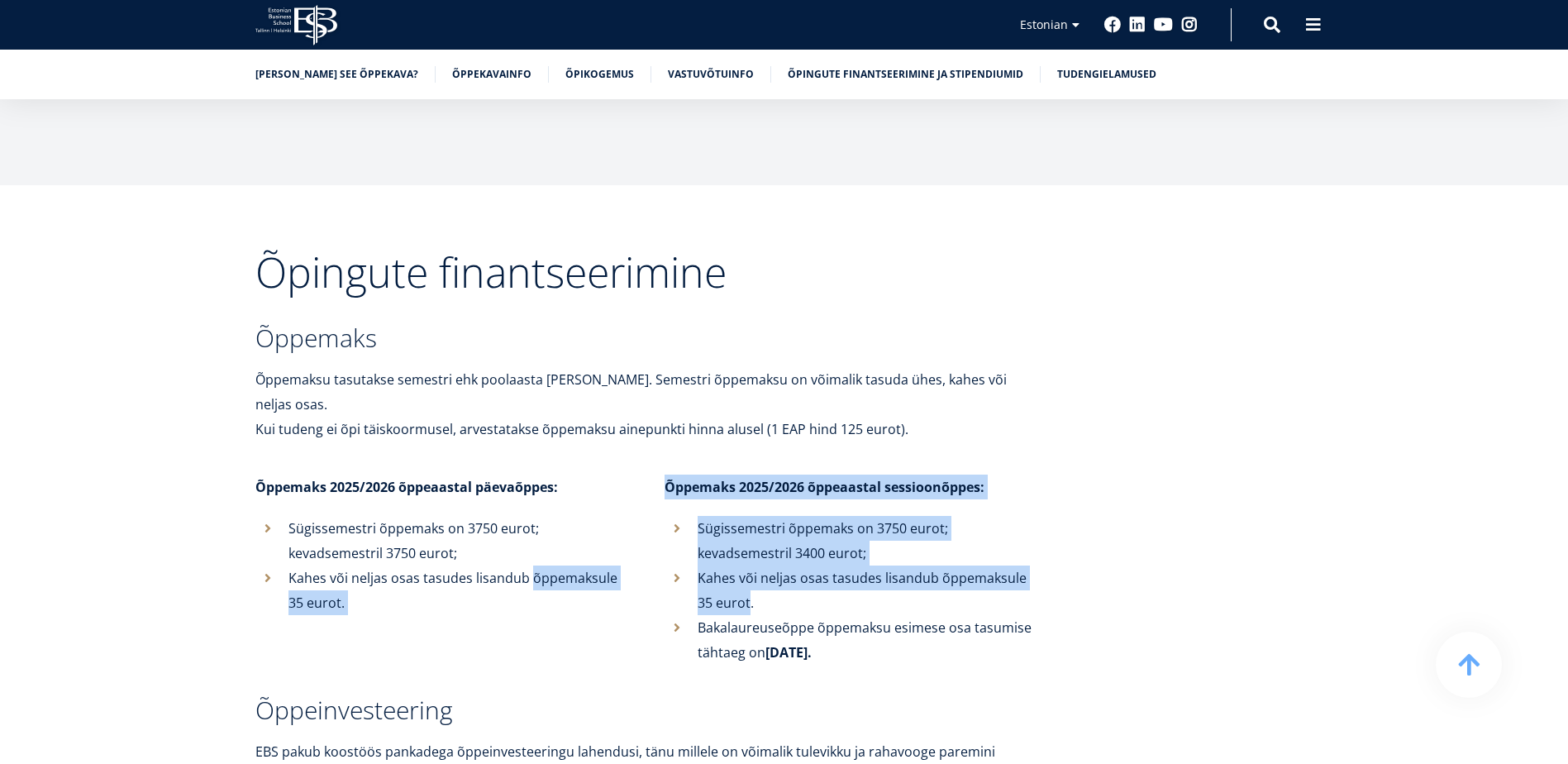
drag, startPoint x: 581, startPoint y: 511, endPoint x: 634, endPoint y: 523, distance: 54.3
click at [634, 523] on div "Õppemaks 2025/2026 õppeaastal päevaõppes: Sügissemestri õppemaks on 3750 eurot;…" at bounding box center [632, 570] width 819 height 190
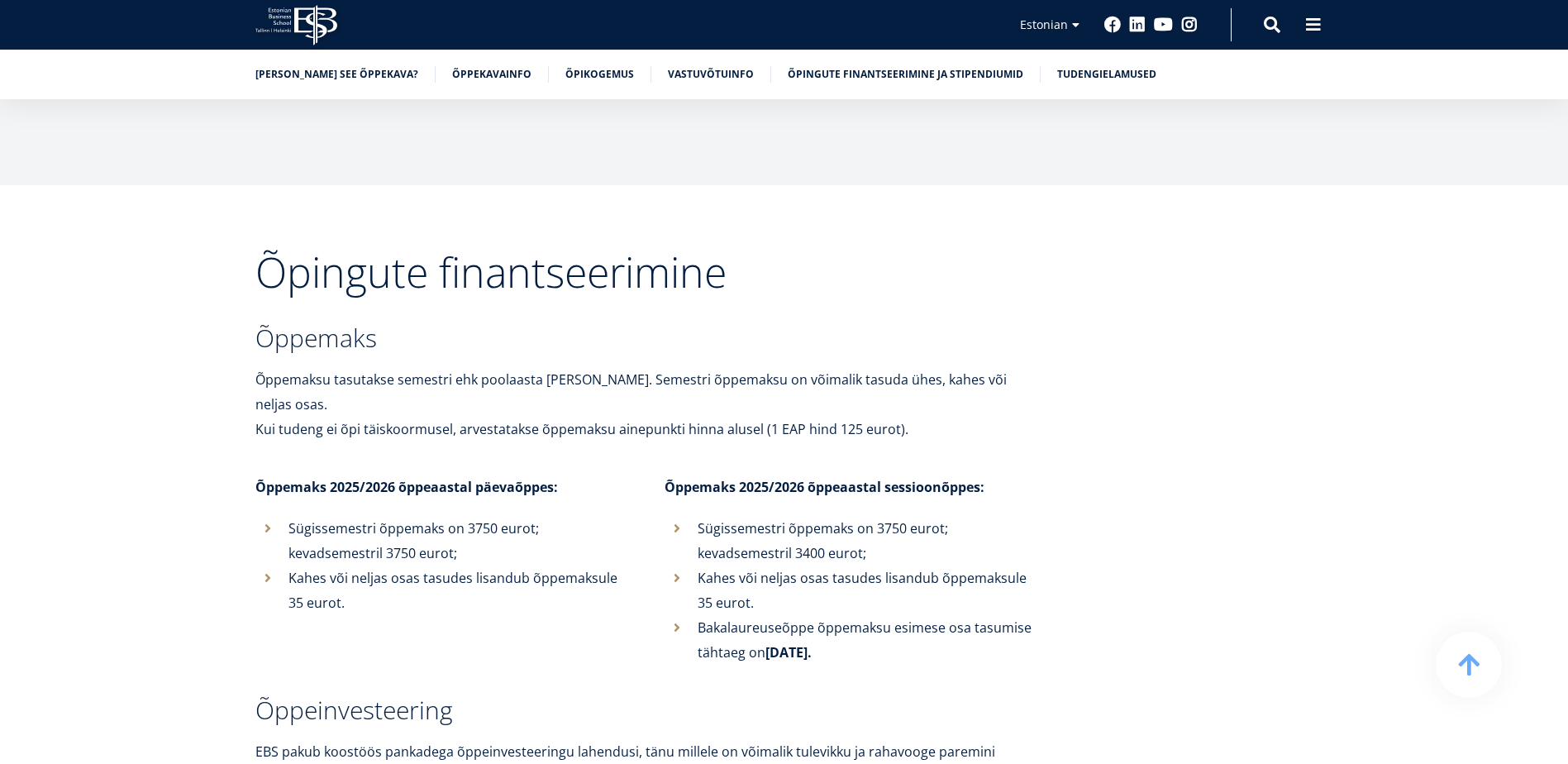
click at [477, 566] on p "Kahes või neljas osas tasudes lisandub õppemaksule 35 eurot." at bounding box center [460, 591] width 343 height 50
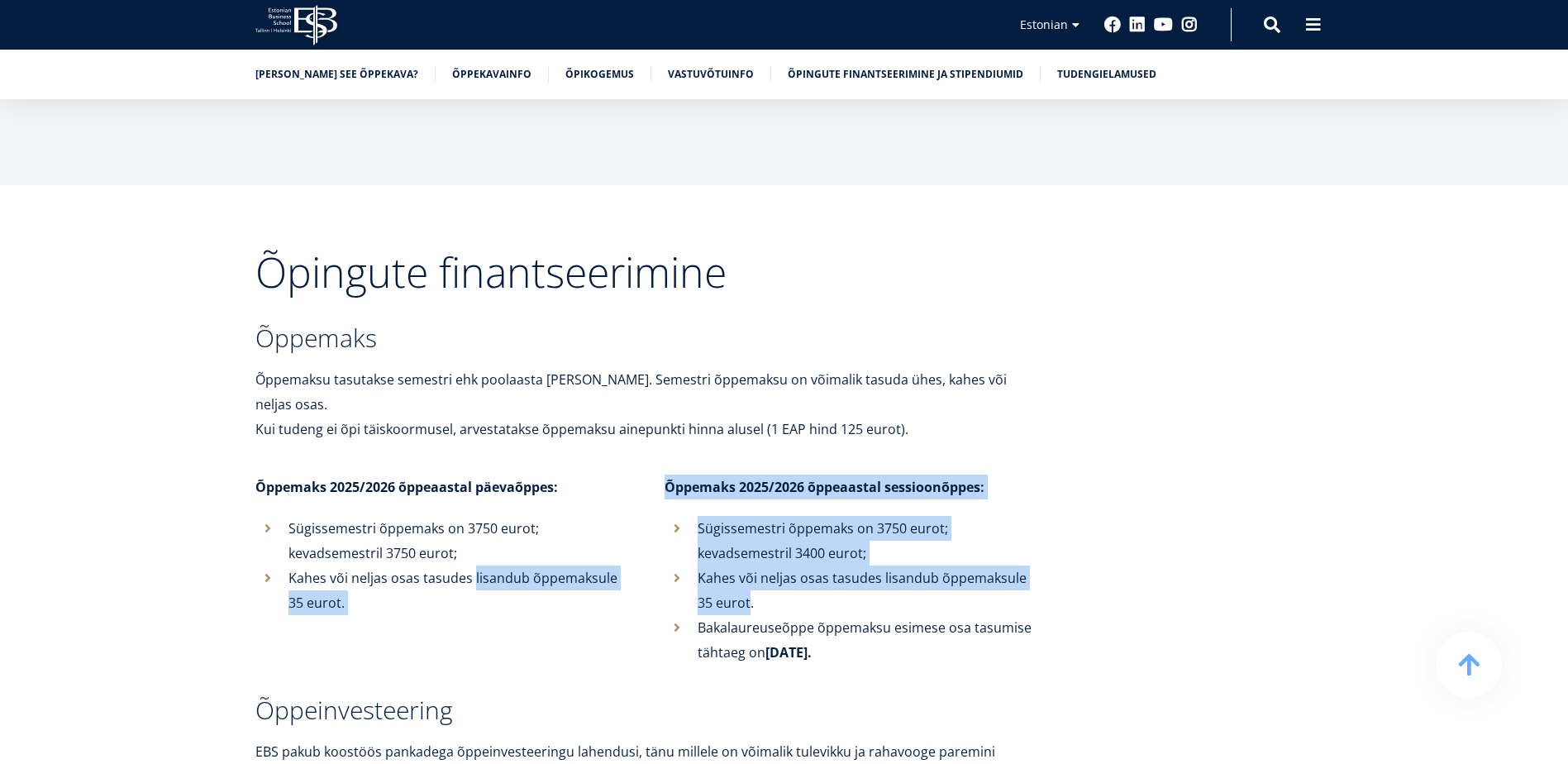
drag, startPoint x: 477, startPoint y: 503, endPoint x: 644, endPoint y: 530, distance: 169.2
click at [644, 530] on div "Õppemaks 2025/2026 õppeaastal päevaõppes: Sügissemestri õppemaks on 3750 eurot;…" at bounding box center [632, 570] width 819 height 190
click at [582, 566] on p "Kahes või neljas osas tasudes lisandub õppemaksule 35 eurot." at bounding box center [460, 591] width 343 height 50
